Goal: Transaction & Acquisition: Purchase product/service

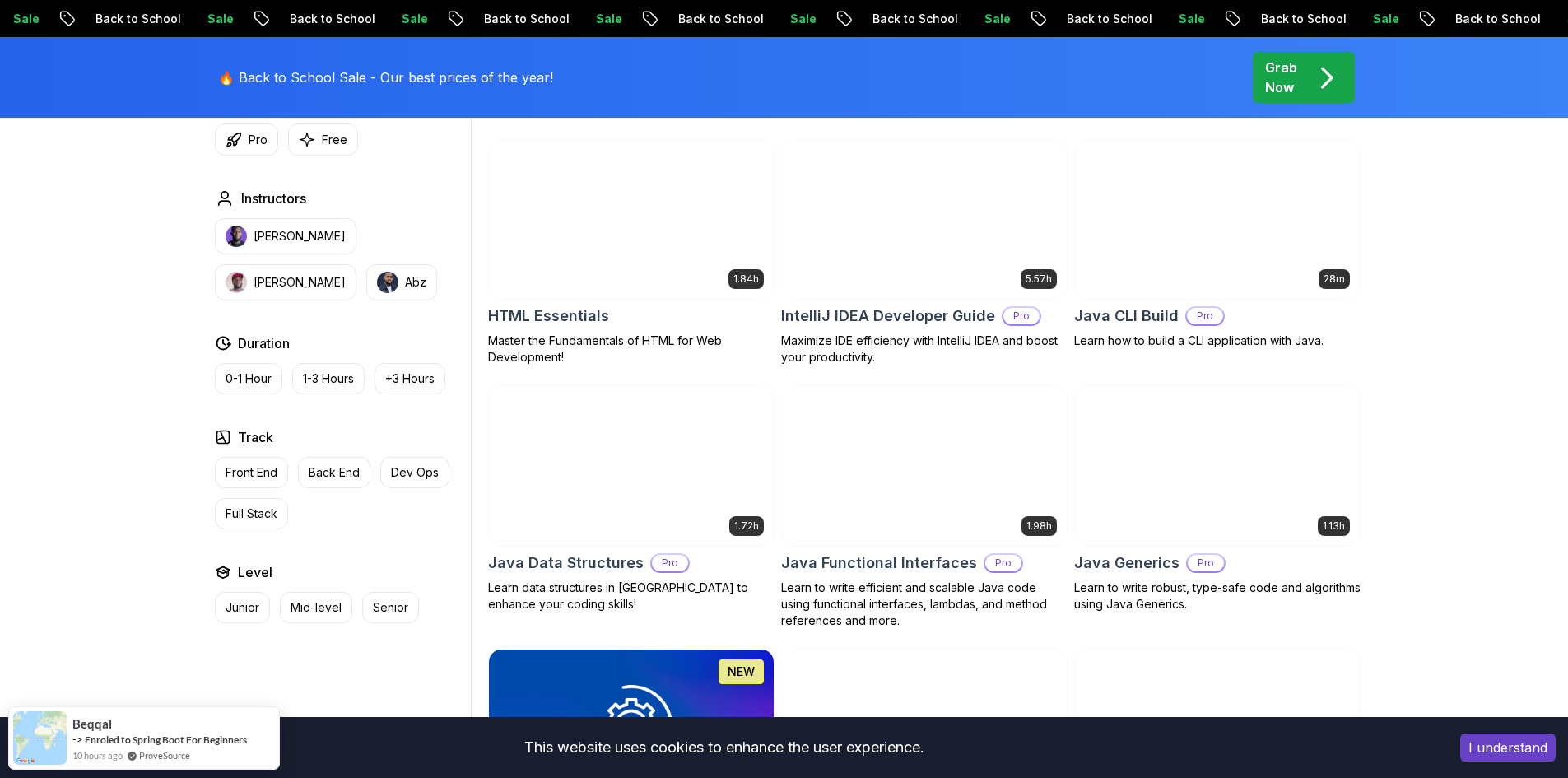
scroll to position [2059, 0]
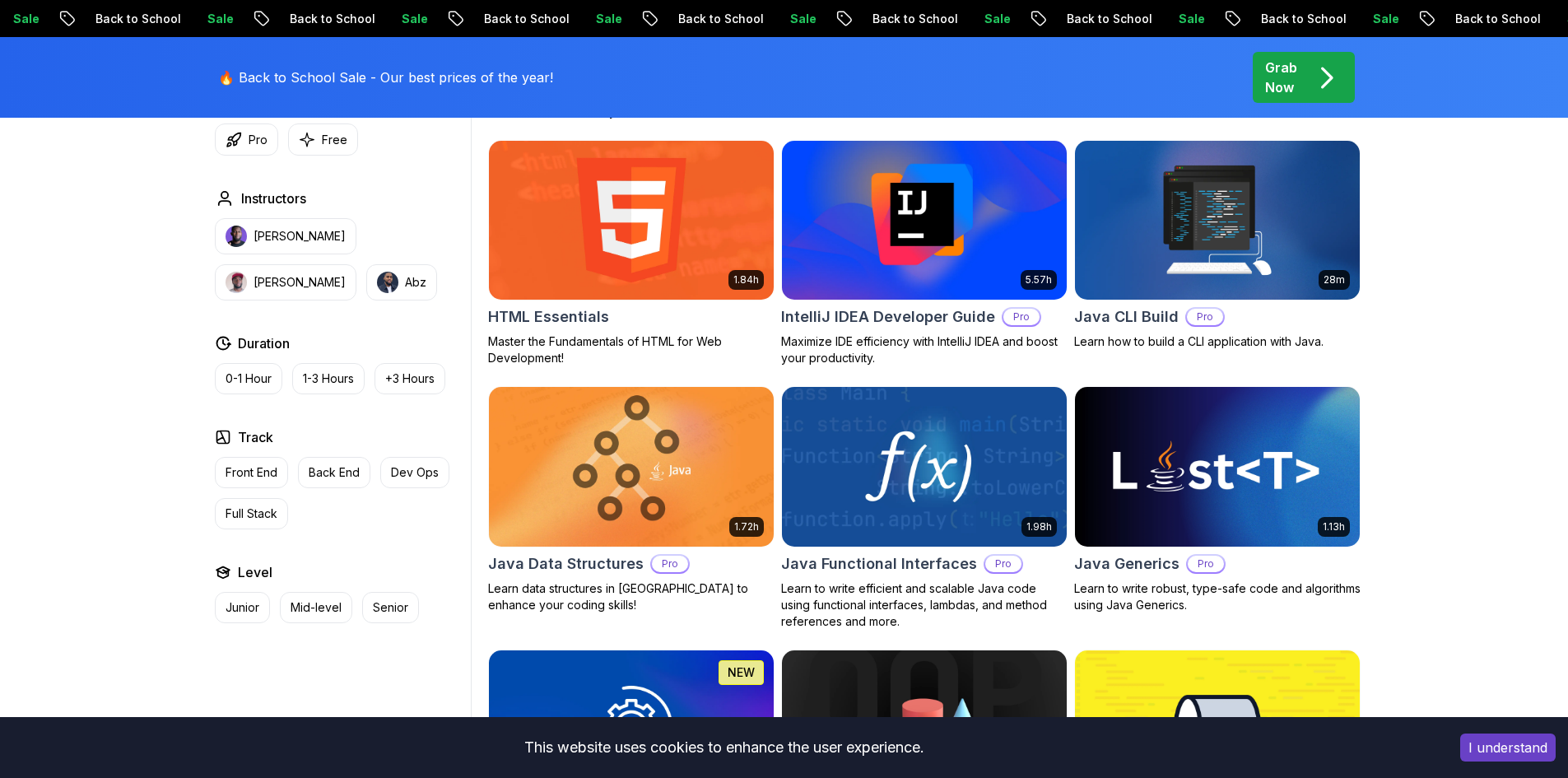
click at [905, 204] on img at bounding box center [924, 220] width 299 height 167
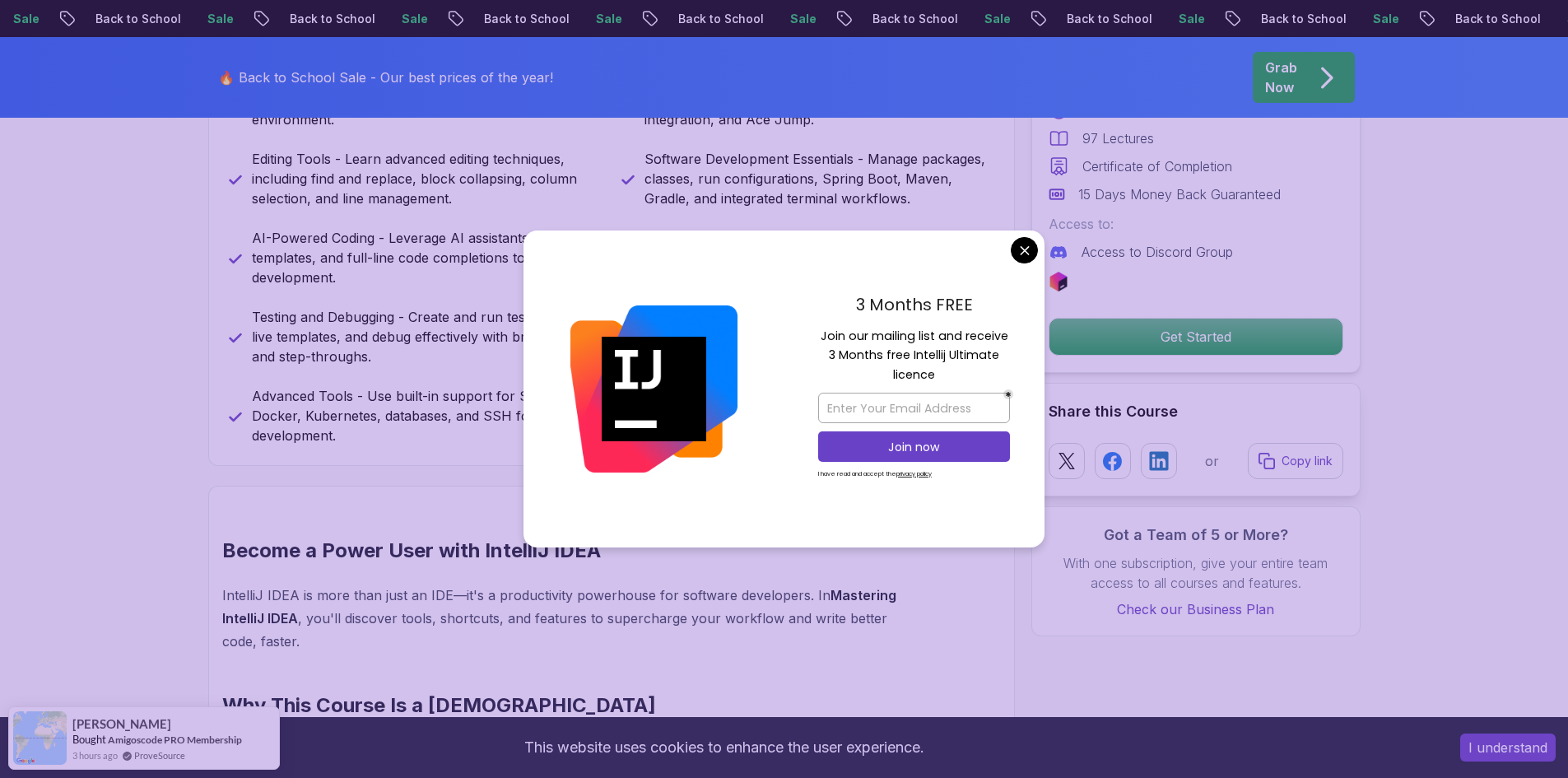
scroll to position [1153, 0]
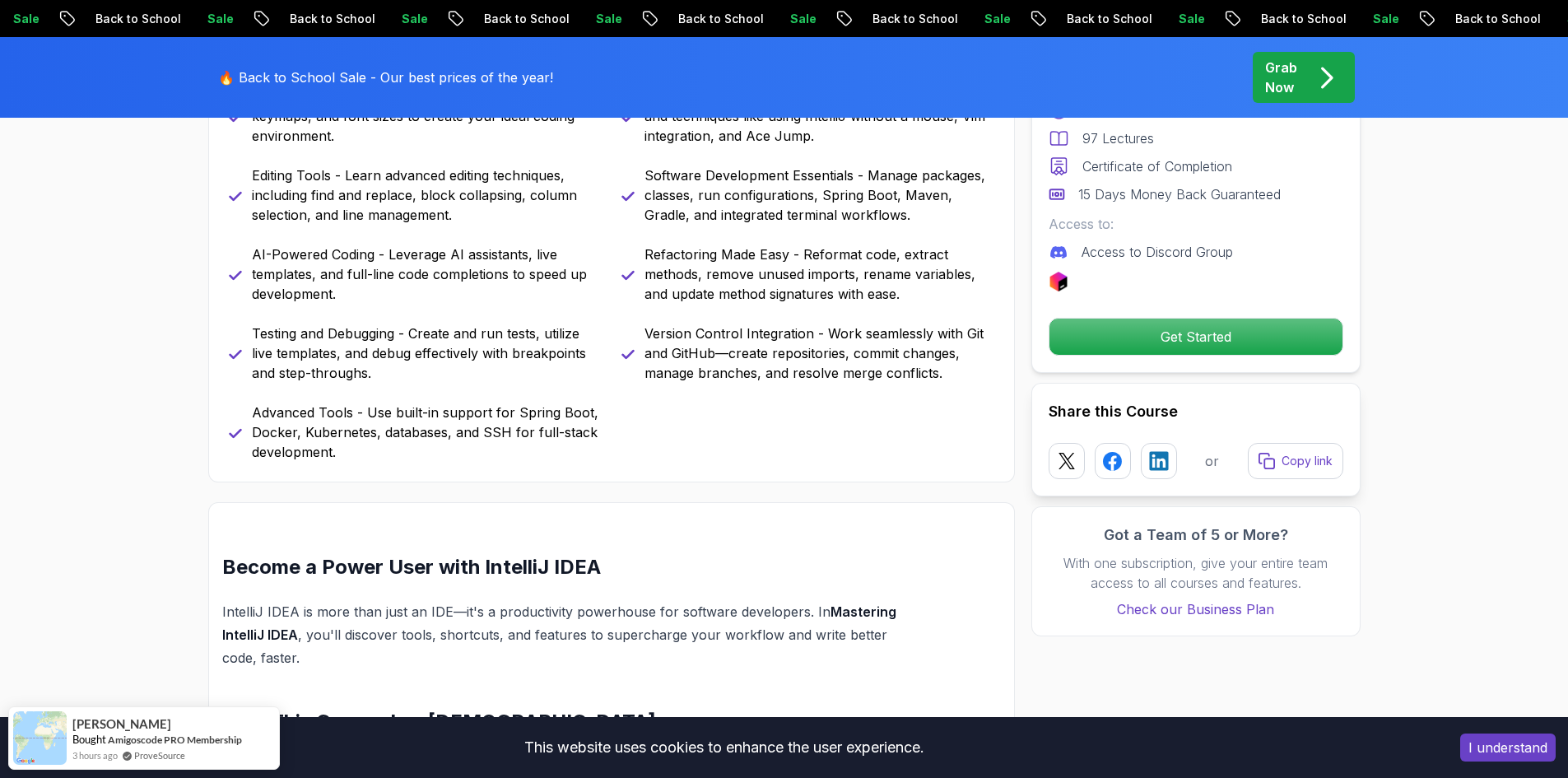
scroll to position [741, 0]
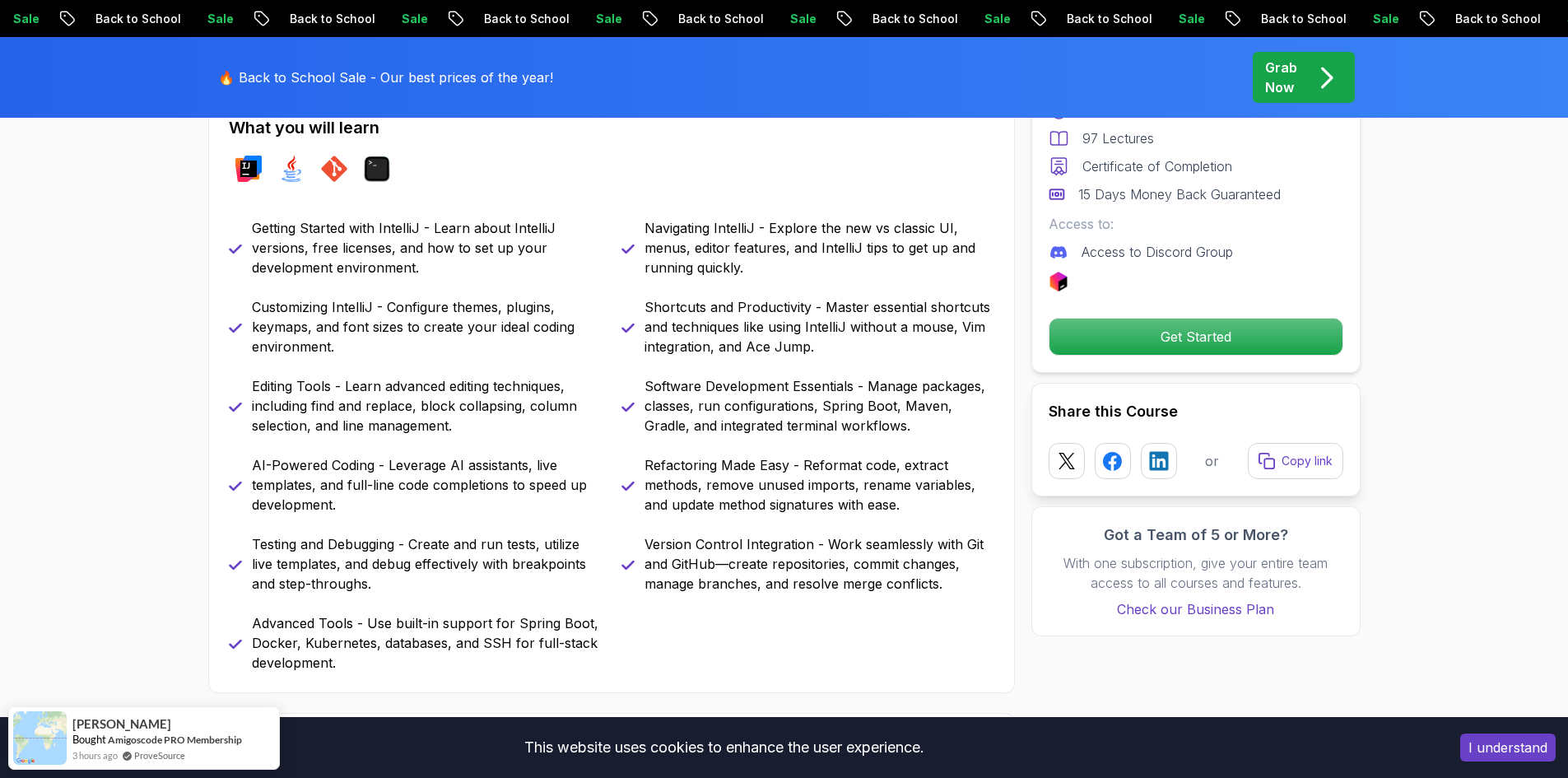
click at [1305, 54] on span "pre-order" at bounding box center [1303, 77] width 102 height 51
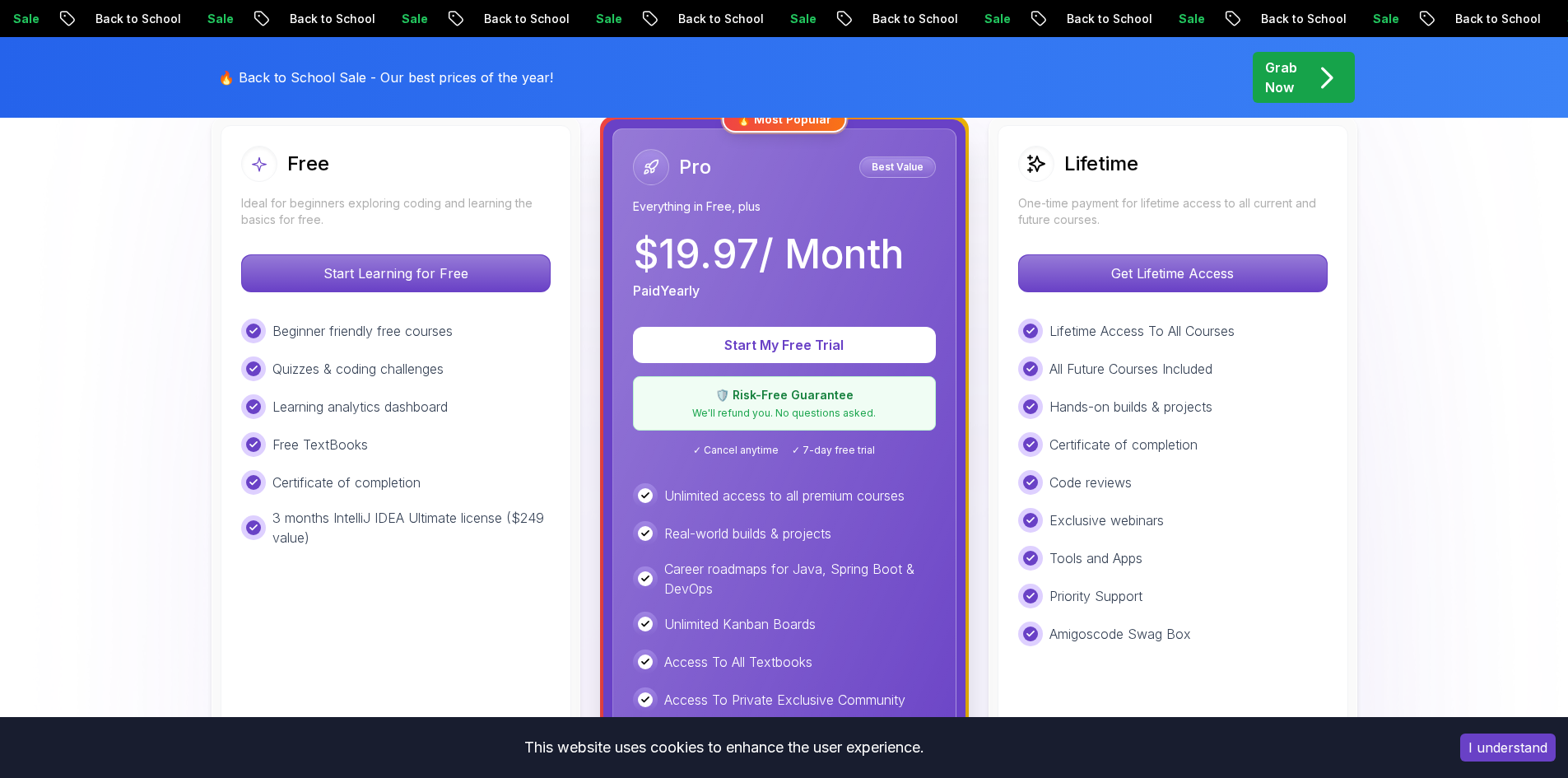
scroll to position [412, 0]
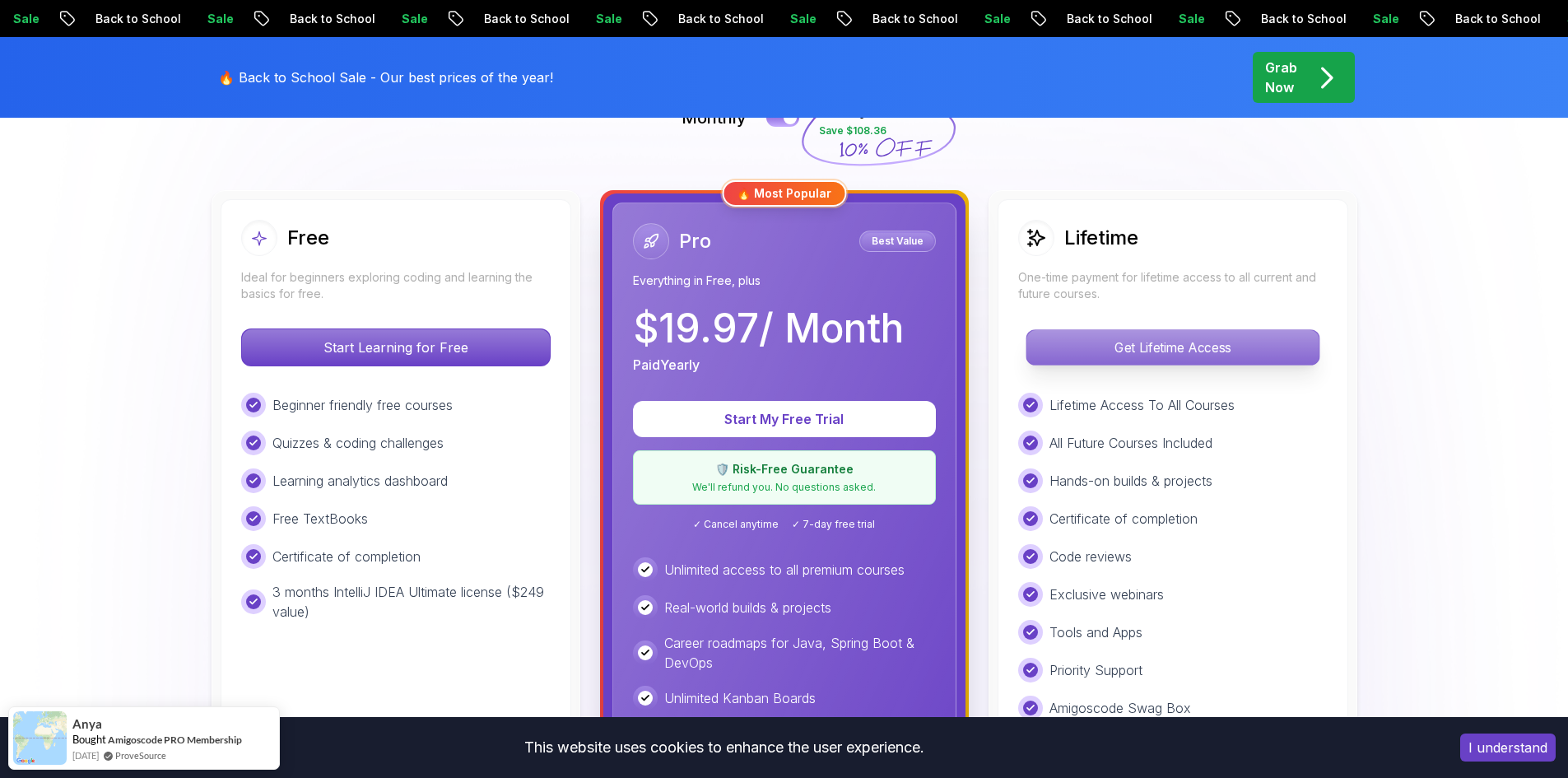
click at [1082, 342] on p "Get Lifetime Access" at bounding box center [1172, 347] width 292 height 35
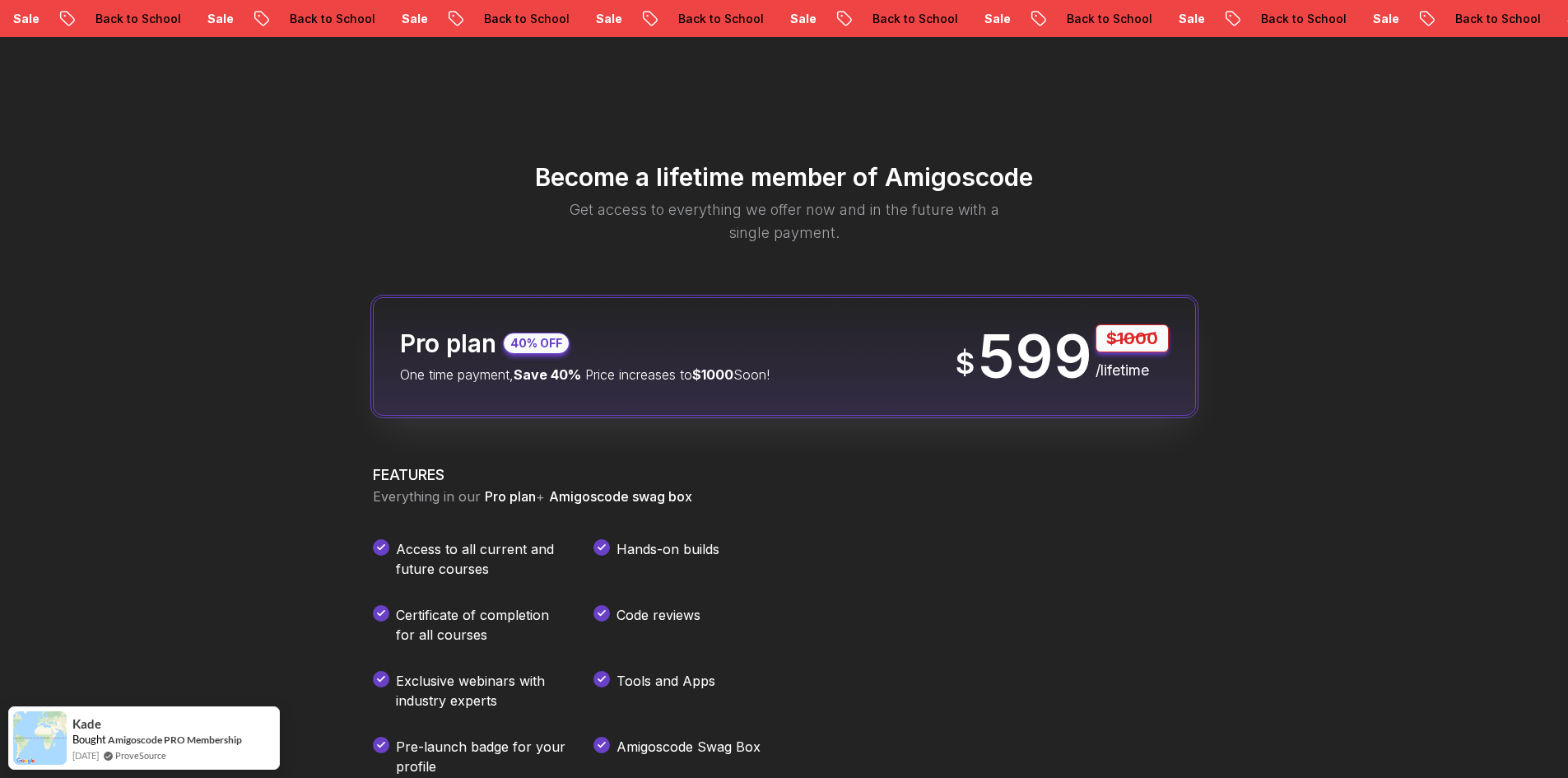
scroll to position [1894, 0]
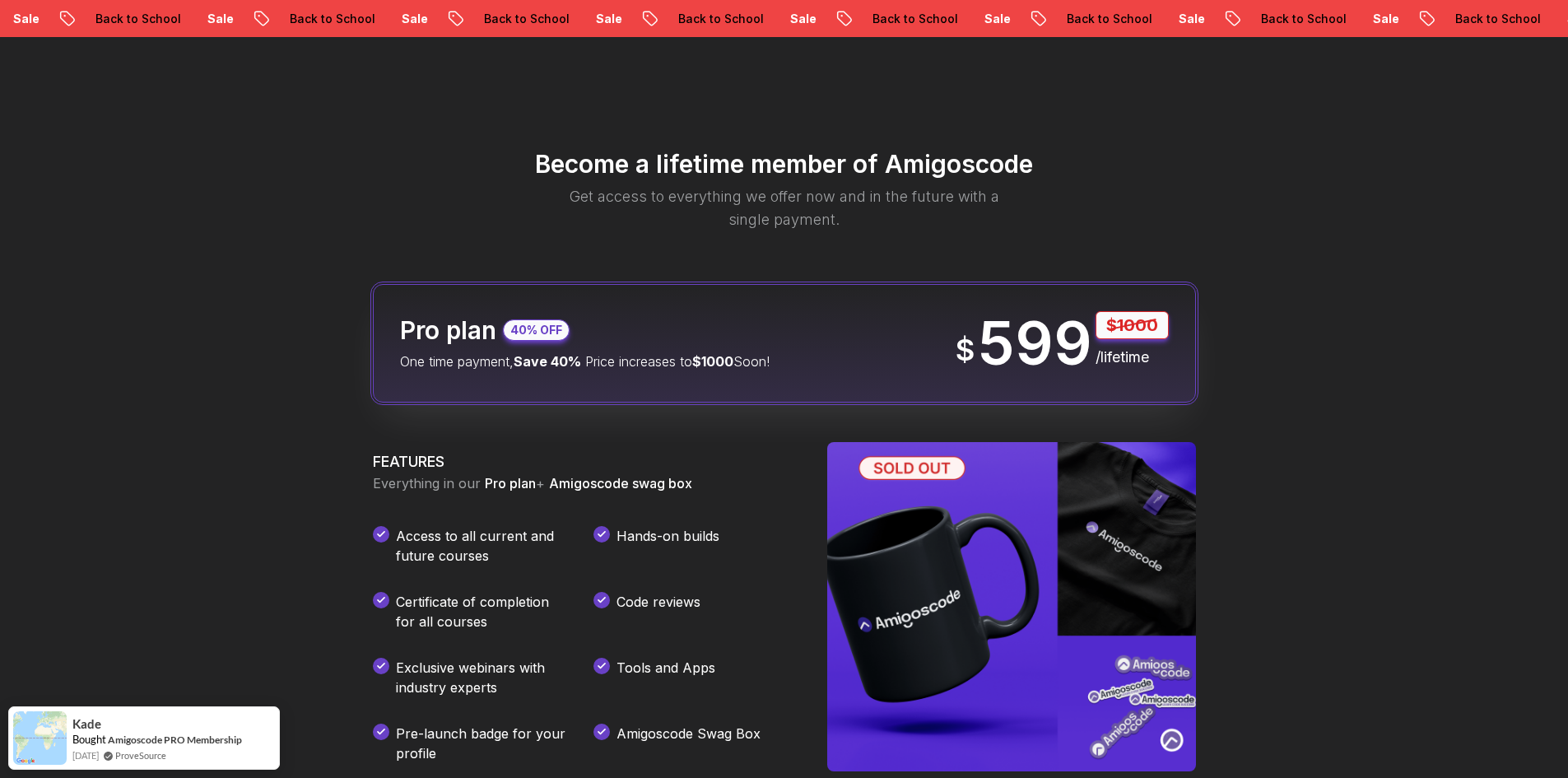
click at [27, 8] on div "Sale Back to School Sale Back to School Sale Back to School Sale Back to School…" at bounding box center [784, 19] width 1568 height 37
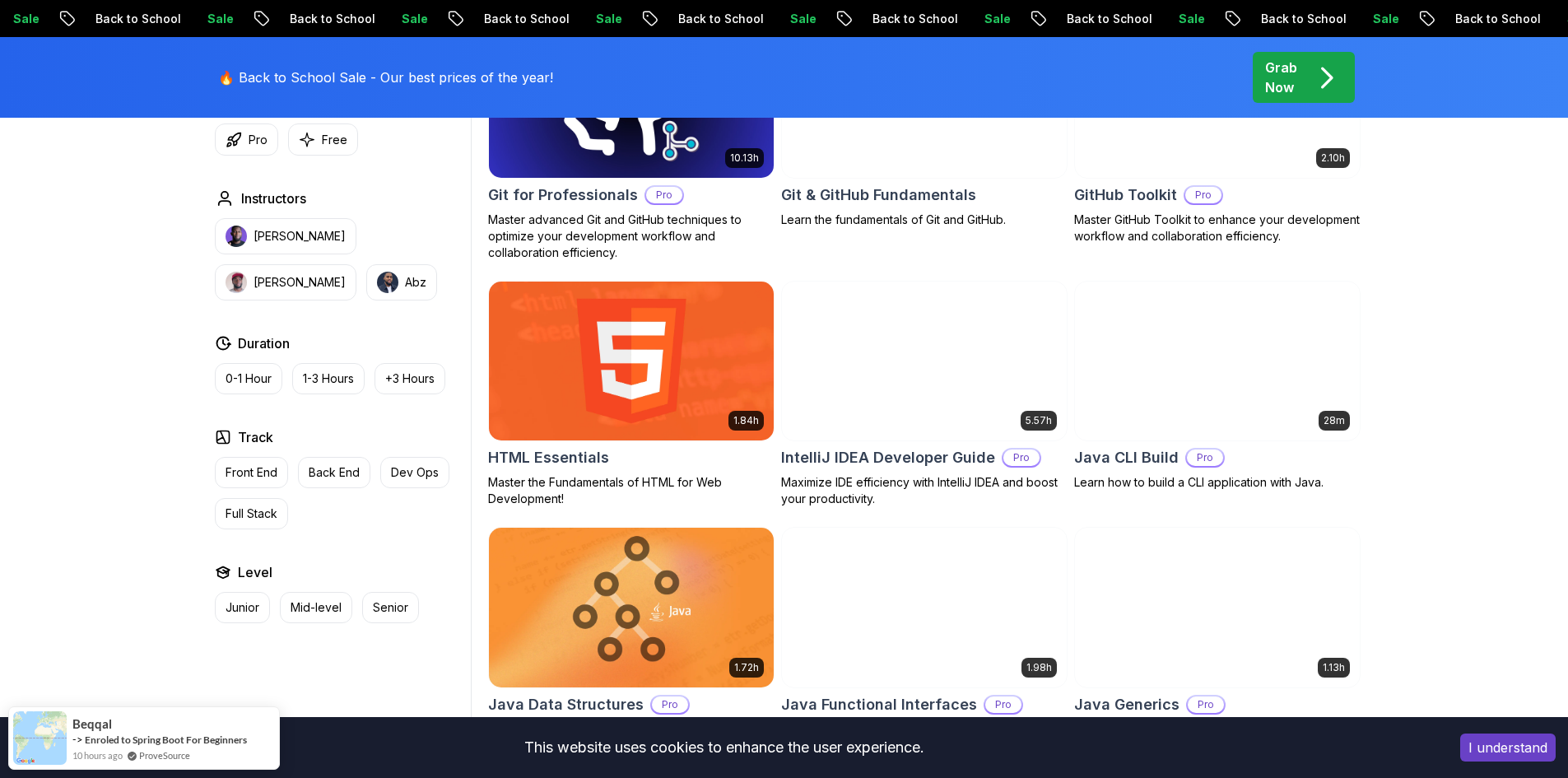
scroll to position [2059, 0]
